Goal: Information Seeking & Learning: Check status

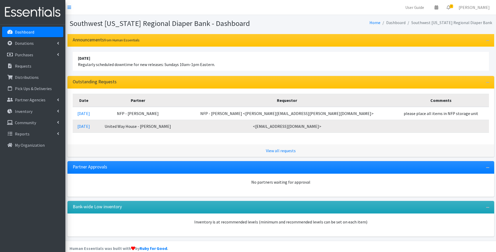
click at [17, 9] on img at bounding box center [32, 12] width 61 height 18
click at [28, 14] on img at bounding box center [32, 12] width 61 height 18
click at [28, 76] on p "Distributions" at bounding box center [27, 77] width 24 height 5
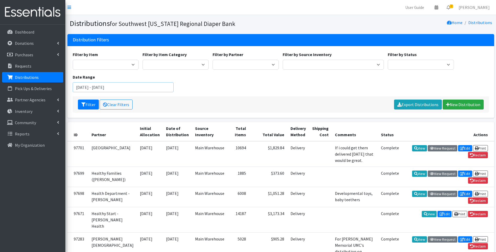
click at [143, 86] on input "August 7, 2025 - November 7, 2025" at bounding box center [123, 87] width 101 height 10
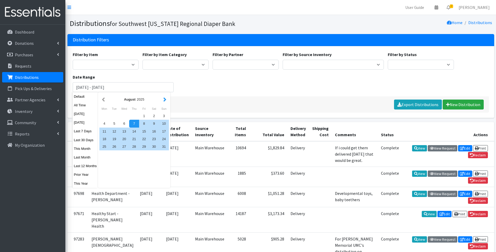
click at [164, 98] on button "button" at bounding box center [164, 99] width 5 height 7
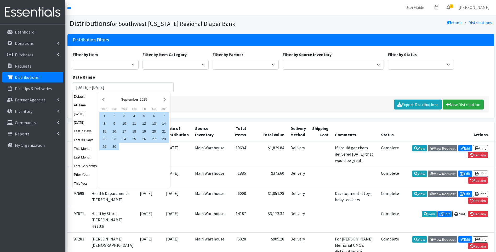
click at [164, 98] on button "button" at bounding box center [164, 99] width 5 height 7
click at [102, 98] on button "button" at bounding box center [103, 99] width 5 height 7
click at [104, 115] on div "1" at bounding box center [104, 116] width 10 height 8
click at [117, 146] on div "30" at bounding box center [114, 147] width 10 height 8
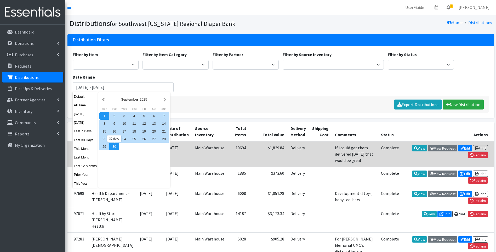
type input "September 1, 2025 - September 30, 2025"
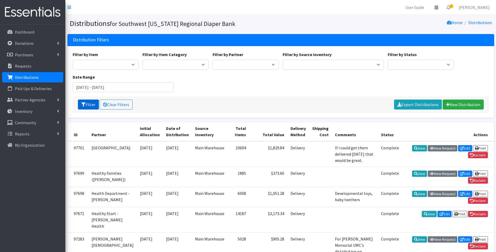
click at [81, 102] on button "Filter" at bounding box center [88, 104] width 21 height 10
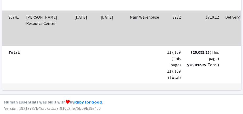
scroll to position [2080, 0]
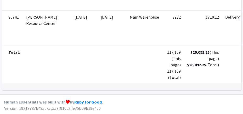
click at [46, 72] on td at bounding box center [47, 65] width 48 height 38
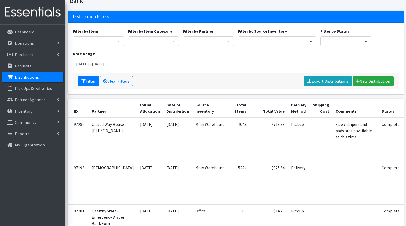
scroll to position [0, 0]
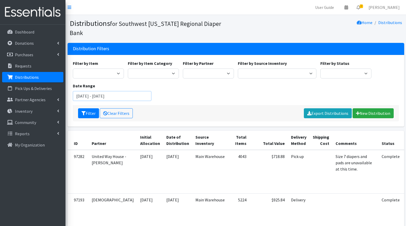
click at [104, 91] on input "September 1, 2025 - September 30, 2025" at bounding box center [112, 96] width 79 height 10
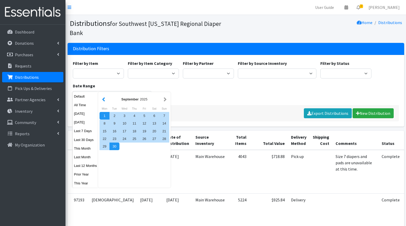
click at [104, 100] on button "button" at bounding box center [103, 99] width 5 height 7
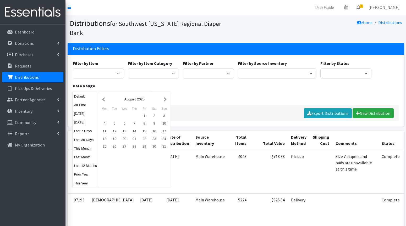
click at [104, 100] on button "button" at bounding box center [103, 99] width 5 height 7
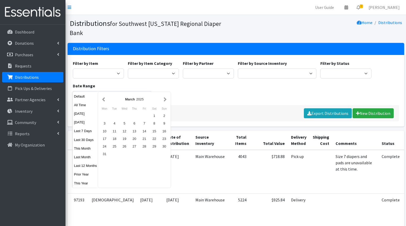
click at [104, 100] on button "button" at bounding box center [103, 99] width 5 height 7
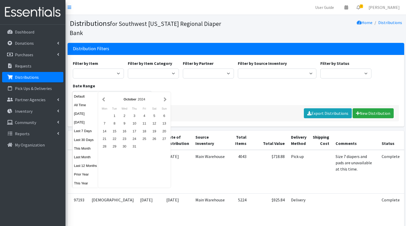
click at [104, 100] on button "button" at bounding box center [103, 99] width 5 height 7
click at [165, 99] on button "button" at bounding box center [164, 99] width 5 height 7
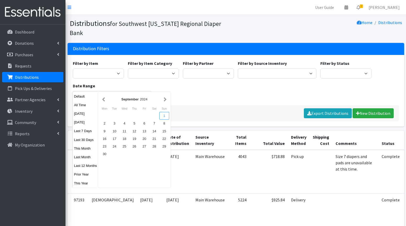
click at [162, 116] on div "1" at bounding box center [164, 116] width 10 height 8
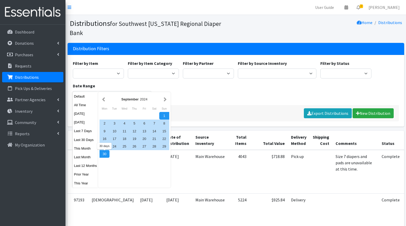
click at [105, 154] on div "30" at bounding box center [104, 154] width 10 height 8
type input "September 1, 2024 - September 30, 2024"
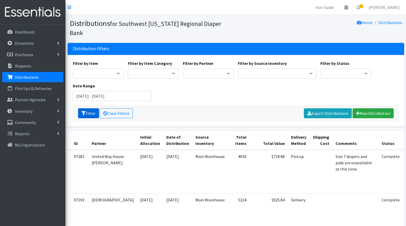
click at [87, 108] on button "Filter" at bounding box center [88, 113] width 21 height 10
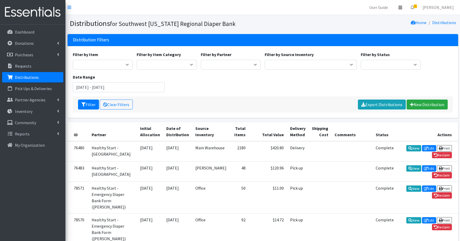
click at [15, 210] on div "Dashboard Donations All Donations New Donation Purchases All Purchases [GEOGRAP…" at bounding box center [32, 138] width 65 height 226
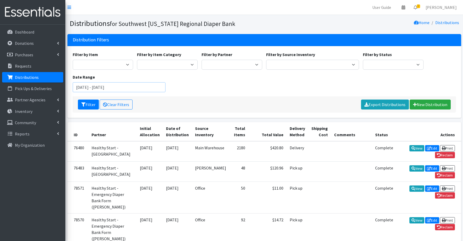
click at [152, 87] on input "[DATE] - [DATE]" at bounding box center [119, 87] width 93 height 10
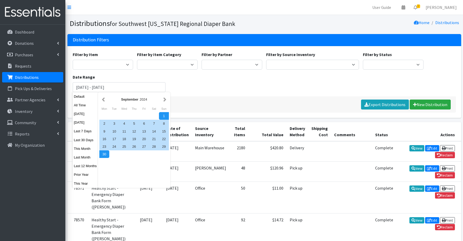
click at [223, 94] on div "Filter by Item Baby Food Bed Pads (Cloth) Bibs (Adult & Child) Blood Pressure C…" at bounding box center [265, 73] width 388 height 45
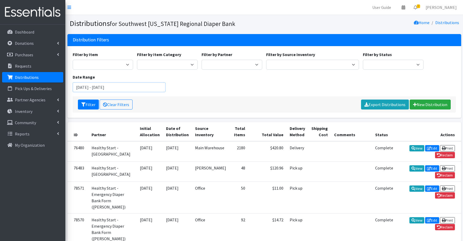
click at [149, 88] on input "[DATE] - [DATE]" at bounding box center [119, 87] width 93 height 10
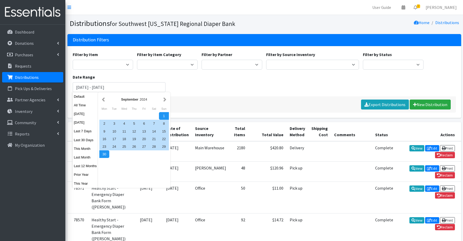
click at [193, 96] on div "Filter by Item Baby Food Bed Pads (Cloth) Bibs (Adult & Child) Blood Pressure C…" at bounding box center [265, 73] width 388 height 45
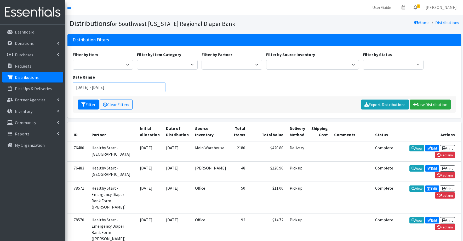
click at [151, 87] on input "[DATE] - [DATE]" at bounding box center [119, 87] width 93 height 10
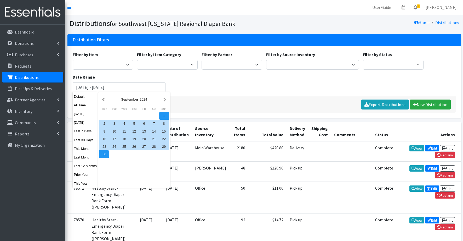
click at [238, 82] on div "Filter by Item Baby Food Bed Pads (Cloth) Bibs (Adult & Child) Blood Pressure C…" at bounding box center [265, 73] width 388 height 45
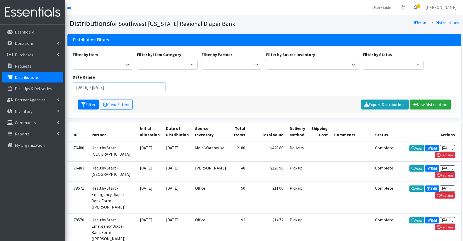
click at [152, 85] on input "[DATE] - [DATE]" at bounding box center [119, 87] width 93 height 10
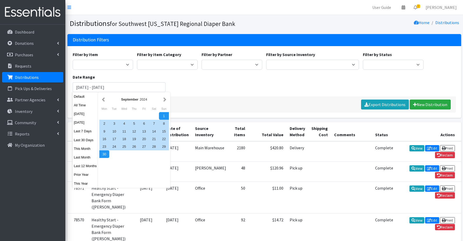
click at [208, 91] on div "Filter by Item Baby Food Bed Pads (Cloth) Bibs (Adult & Child) Blood Pressure C…" at bounding box center [265, 73] width 388 height 45
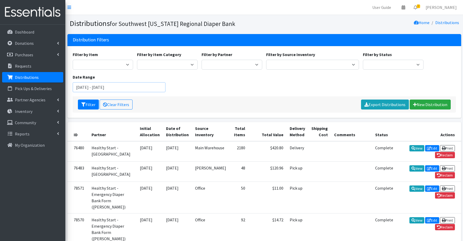
click at [149, 86] on input "[DATE] - [DATE]" at bounding box center [119, 87] width 93 height 10
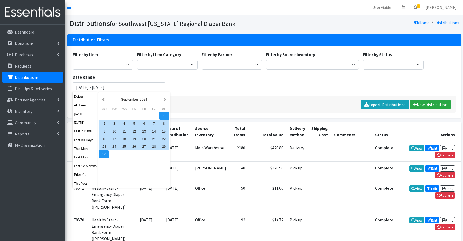
click at [207, 96] on div "Filter by Item Baby Food Bed Pads (Cloth) Bibs (Adult & Child) Blood Pressure C…" at bounding box center [265, 73] width 388 height 45
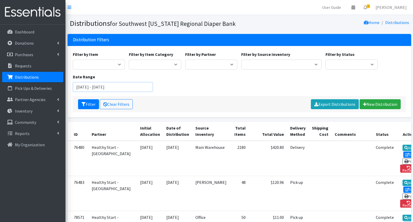
click at [145, 90] on input "[DATE] - [DATE]" at bounding box center [113, 87] width 80 height 10
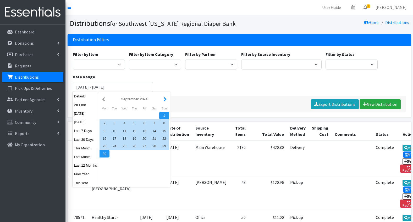
click at [166, 99] on button "button" at bounding box center [164, 99] width 5 height 7
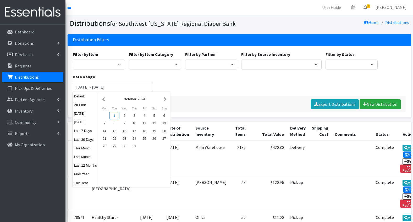
click at [115, 113] on div "1" at bounding box center [114, 116] width 10 height 8
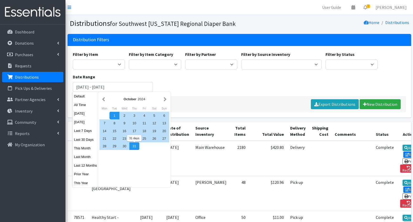
click at [134, 149] on div "31" at bounding box center [134, 147] width 10 height 8
type input "[DATE] - [DATE]"
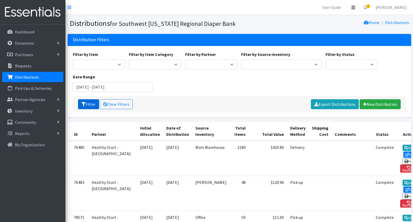
click at [86, 102] on button "Filter" at bounding box center [88, 104] width 21 height 10
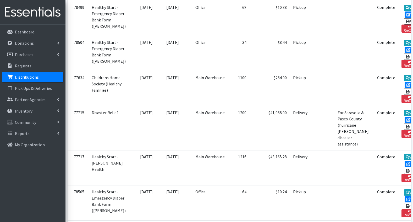
scroll to position [1409, 0]
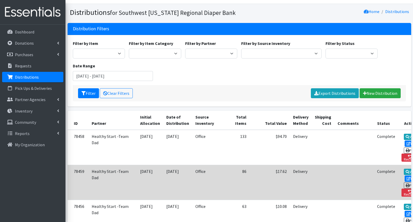
scroll to position [0, 0]
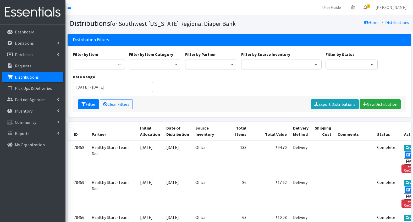
click at [262, 93] on div "Filter by Item Baby Food Bed Pads (Cloth) Bibs (Adult & Child) Blood Pressure C…" at bounding box center [239, 73] width 337 height 45
click at [105, 85] on input "[DATE] - [DATE]" at bounding box center [113, 87] width 80 height 10
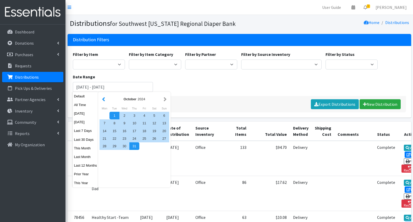
click at [102, 100] on button "button" at bounding box center [103, 99] width 5 height 7
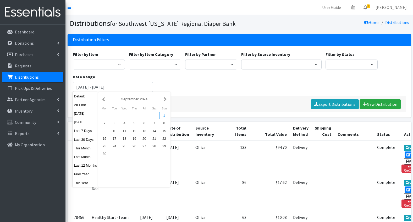
click at [164, 117] on div "1" at bounding box center [164, 116] width 10 height 8
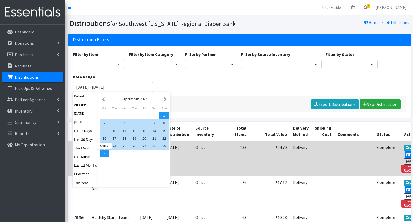
click at [102, 155] on div "30" at bounding box center [104, 154] width 10 height 8
type input "September 1, 2024 - September 30, 2024"
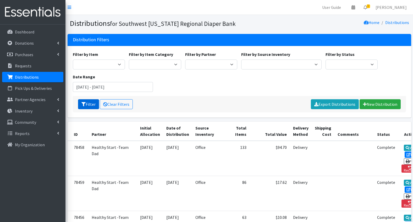
click at [83, 103] on icon "submit" at bounding box center [83, 104] width 4 height 4
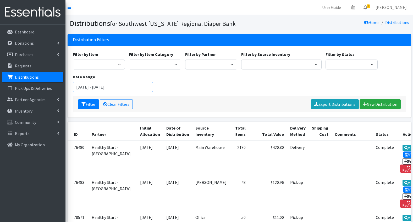
click at [130, 87] on input "September 1, 2024 - September 30, 2024" at bounding box center [113, 87] width 80 height 10
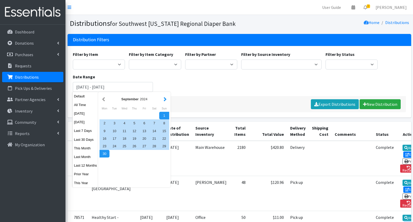
click at [164, 99] on button "button" at bounding box center [164, 99] width 5 height 7
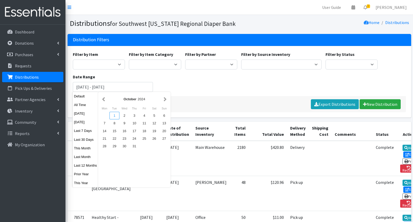
click at [116, 115] on div "1" at bounding box center [114, 116] width 10 height 8
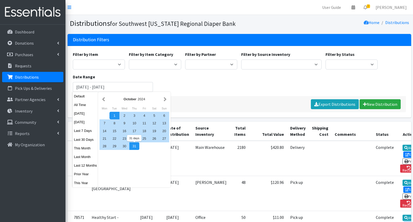
click at [133, 147] on div "31" at bounding box center [134, 147] width 10 height 8
type input "[DATE] - [DATE]"
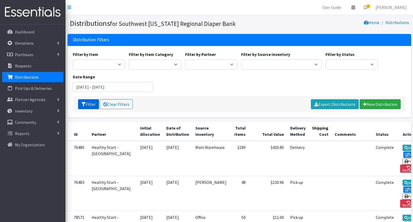
click at [87, 104] on button "Filter" at bounding box center [88, 104] width 21 height 10
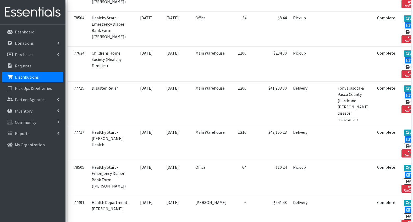
scroll to position [1432, 0]
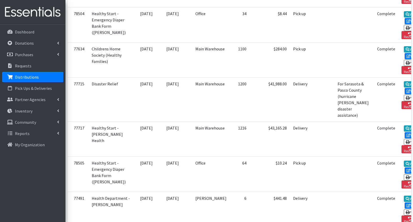
drag, startPoint x: 128, startPoint y: 177, endPoint x: 129, endPoint y: 175, distance: 2.8
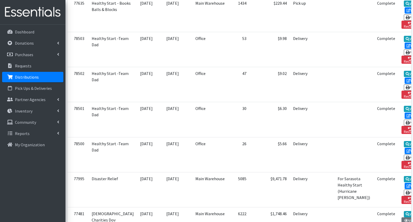
scroll to position [1065, 0]
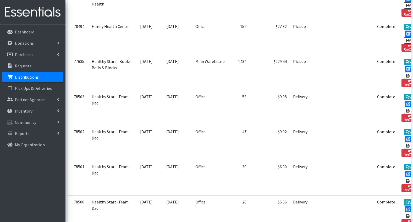
scroll to position [1013, 0]
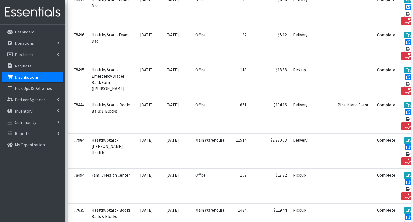
scroll to position [891, 0]
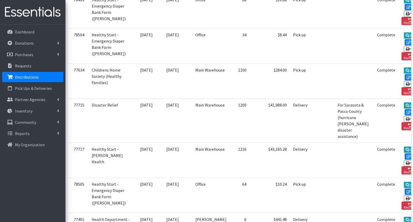
scroll to position [1432, 0]
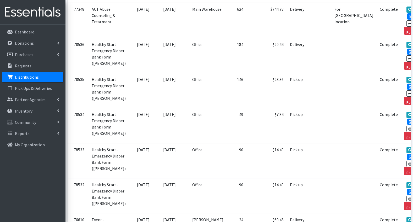
scroll to position [1081, 0]
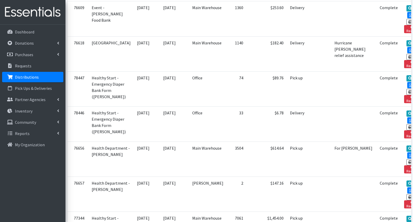
scroll to position [1316, 0]
